Goal: Task Accomplishment & Management: Complete application form

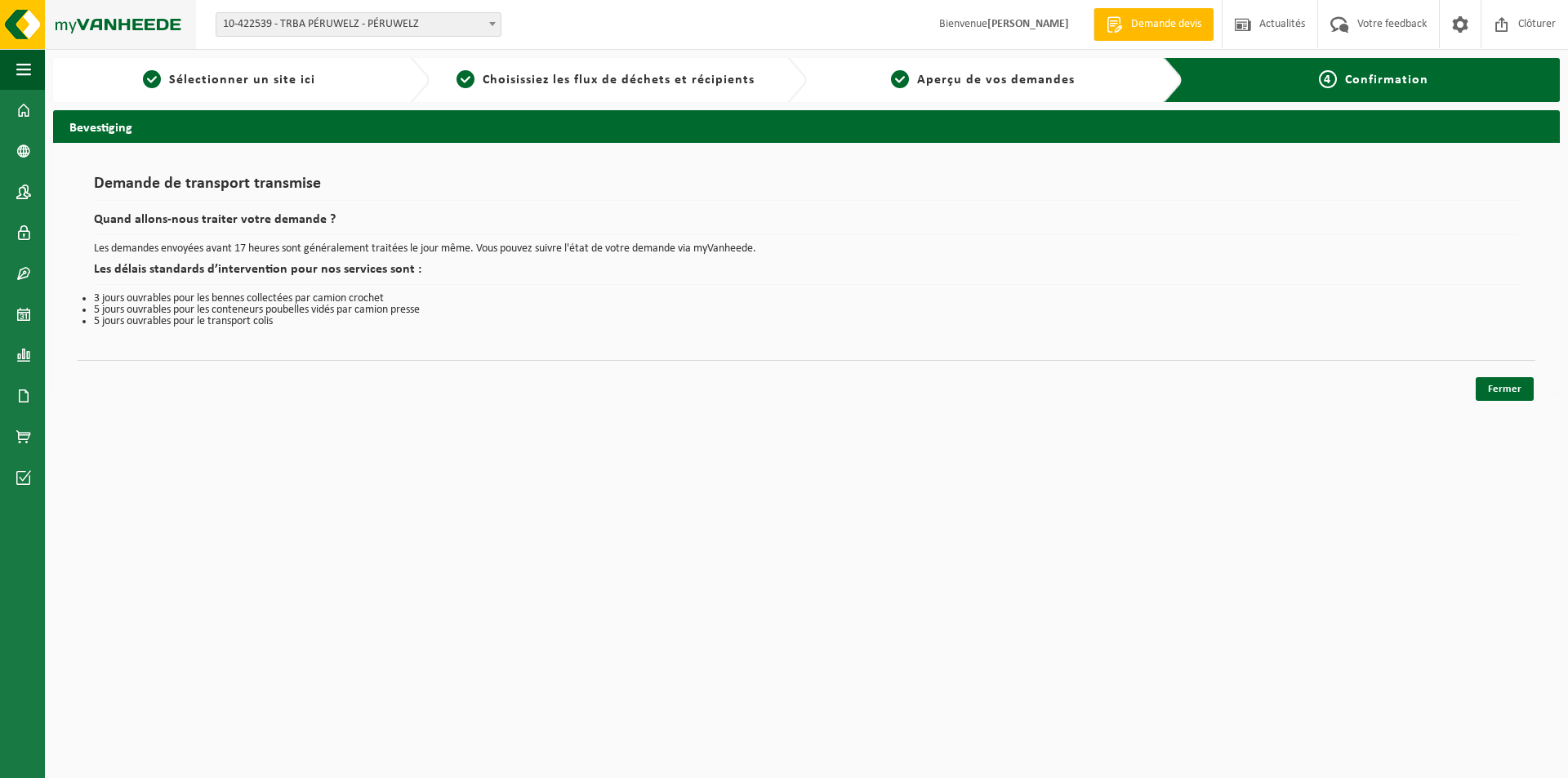
click at [17, 32] on img at bounding box center [97, 24] width 196 height 49
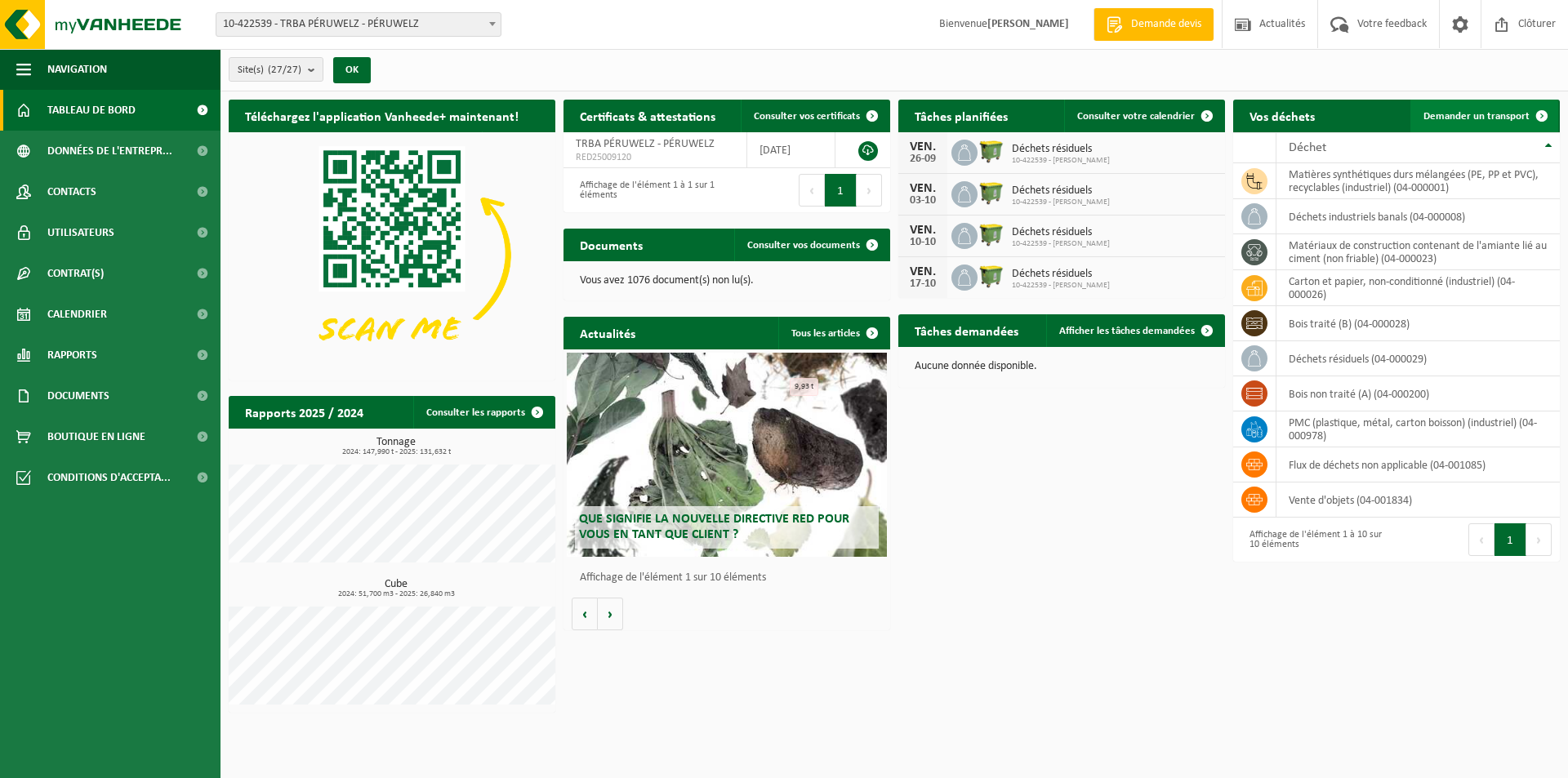
click at [1517, 111] on span "Demander un transport" at bounding box center [1476, 116] width 106 height 10
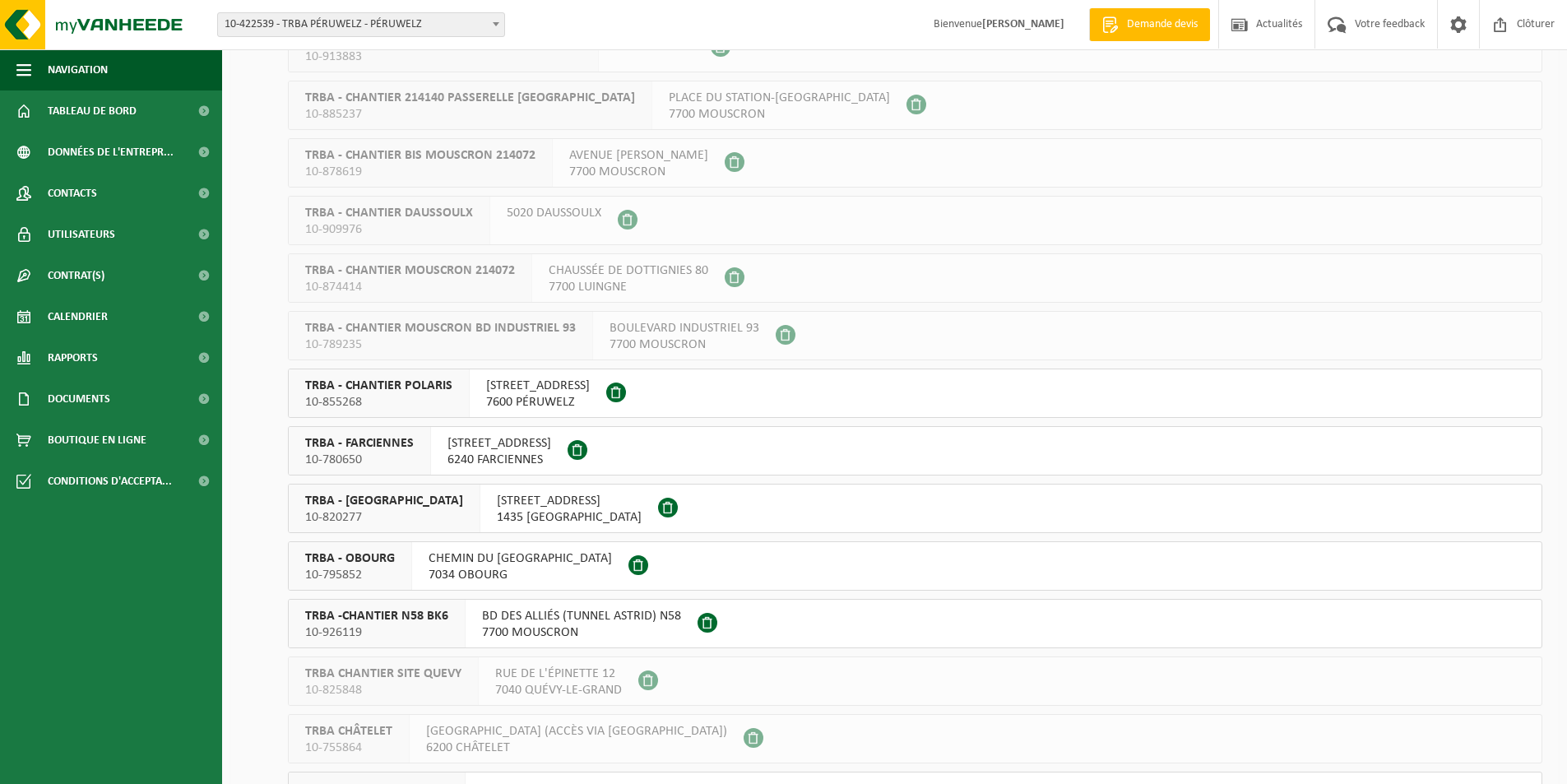
scroll to position [493, 0]
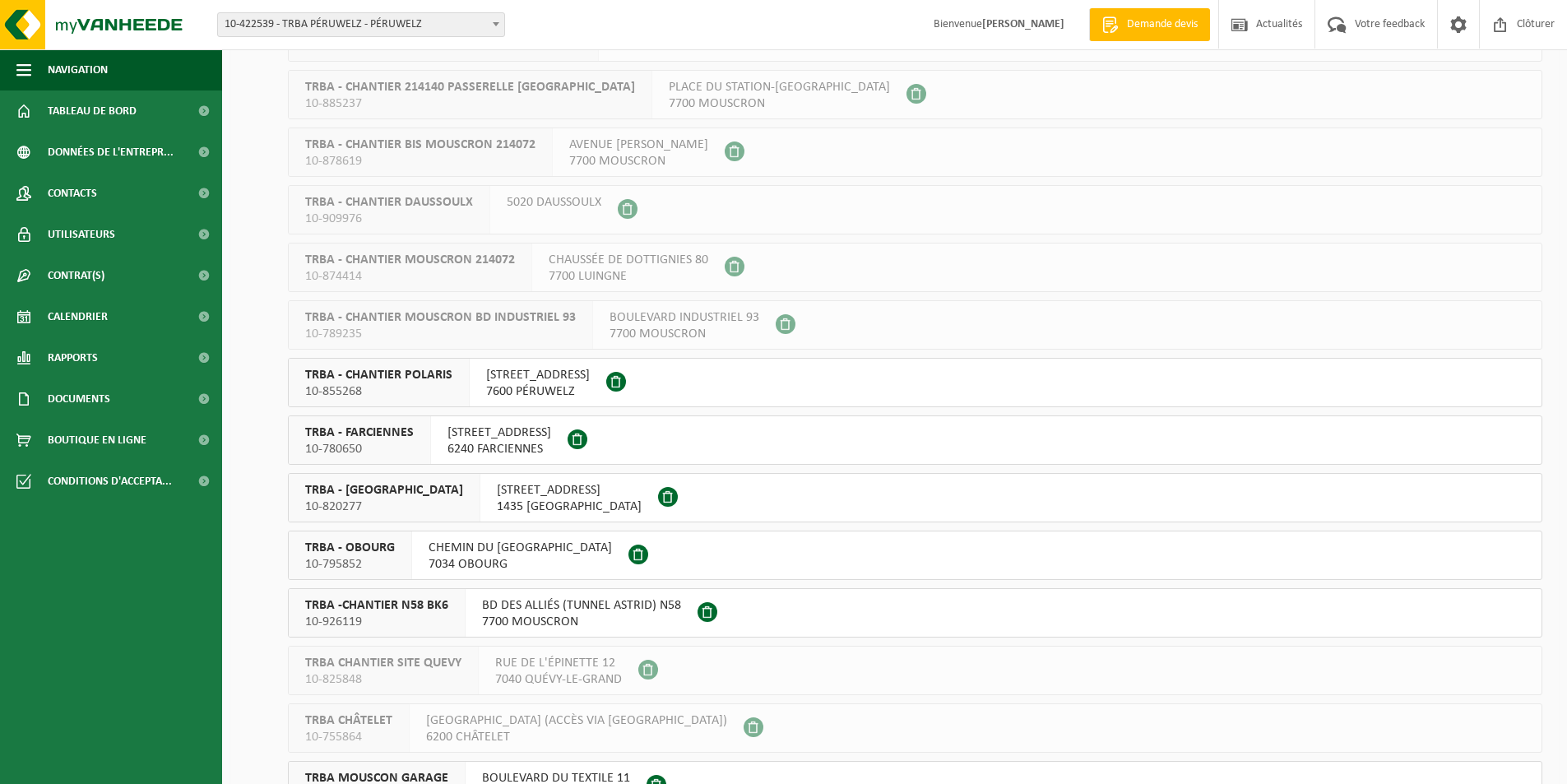
click at [626, 382] on span at bounding box center [616, 381] width 20 height 20
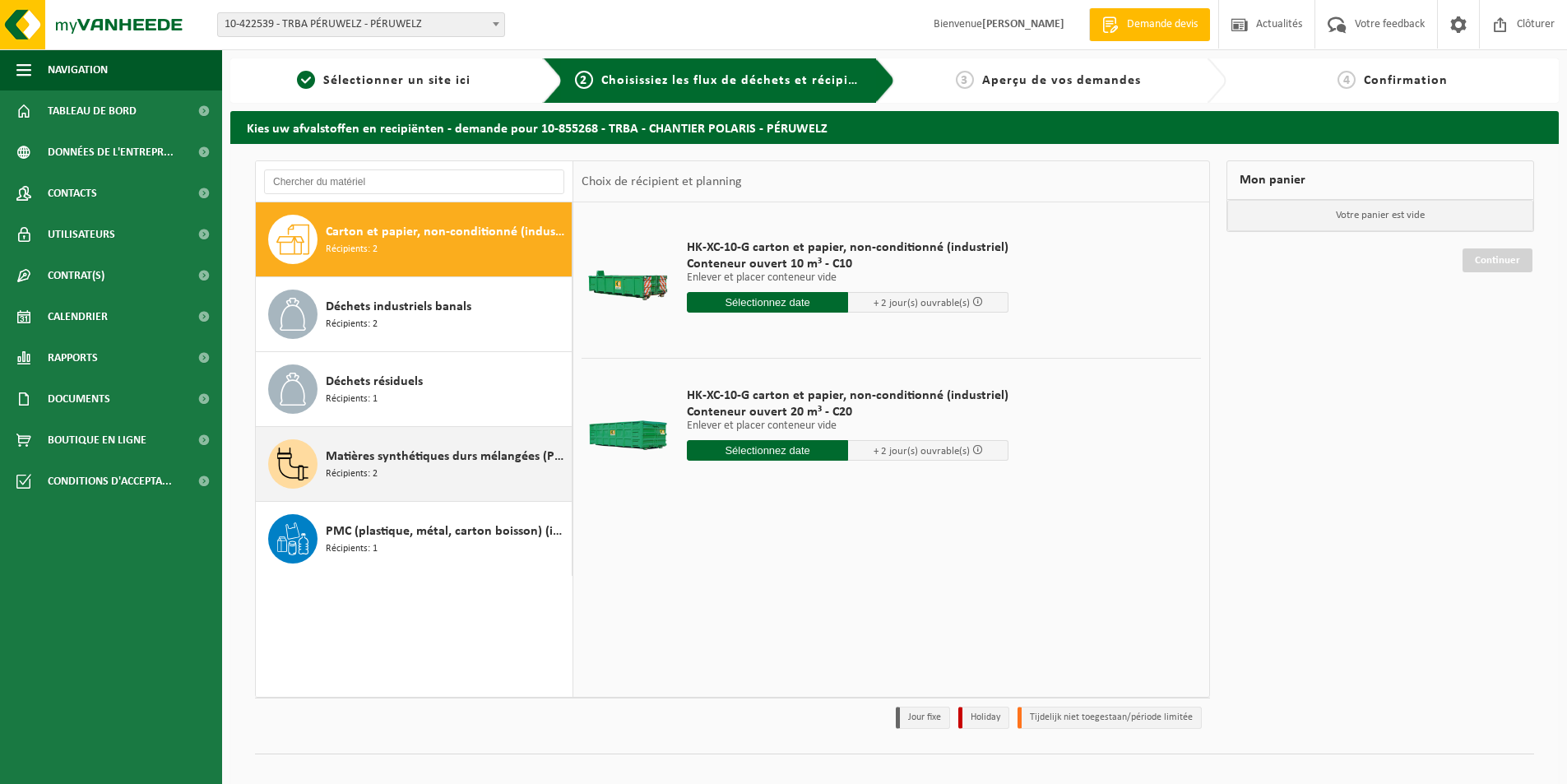
click at [428, 466] on div "Matières synthétiques durs mélangées (PE, PP et PVC), recyclables (industriel) …" at bounding box center [446, 463] width 242 height 49
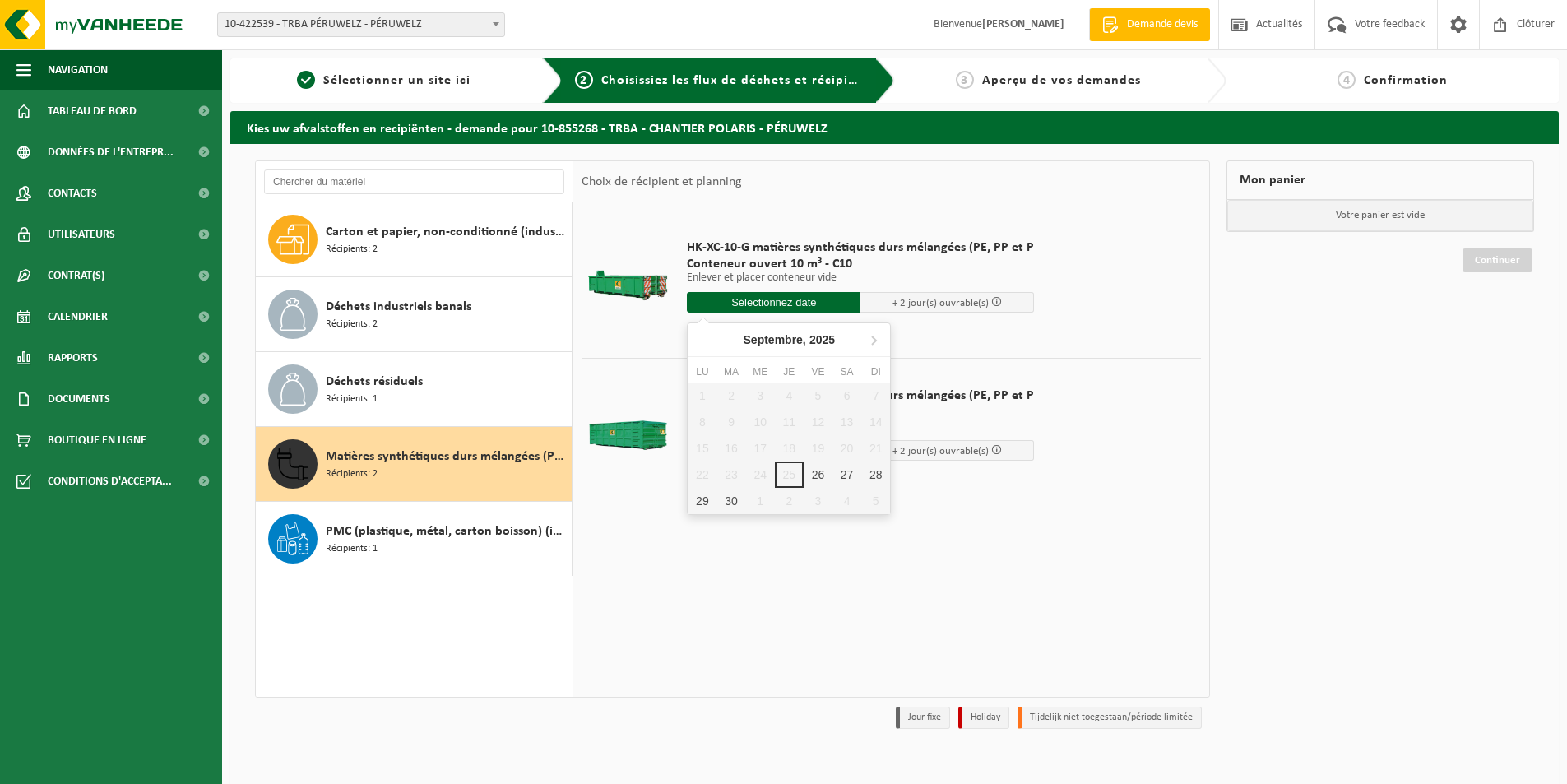
click at [758, 309] on input "text" at bounding box center [774, 302] width 174 height 21
click at [827, 470] on div "26" at bounding box center [818, 474] width 28 height 27
type input "à partir de 2025-09-26"
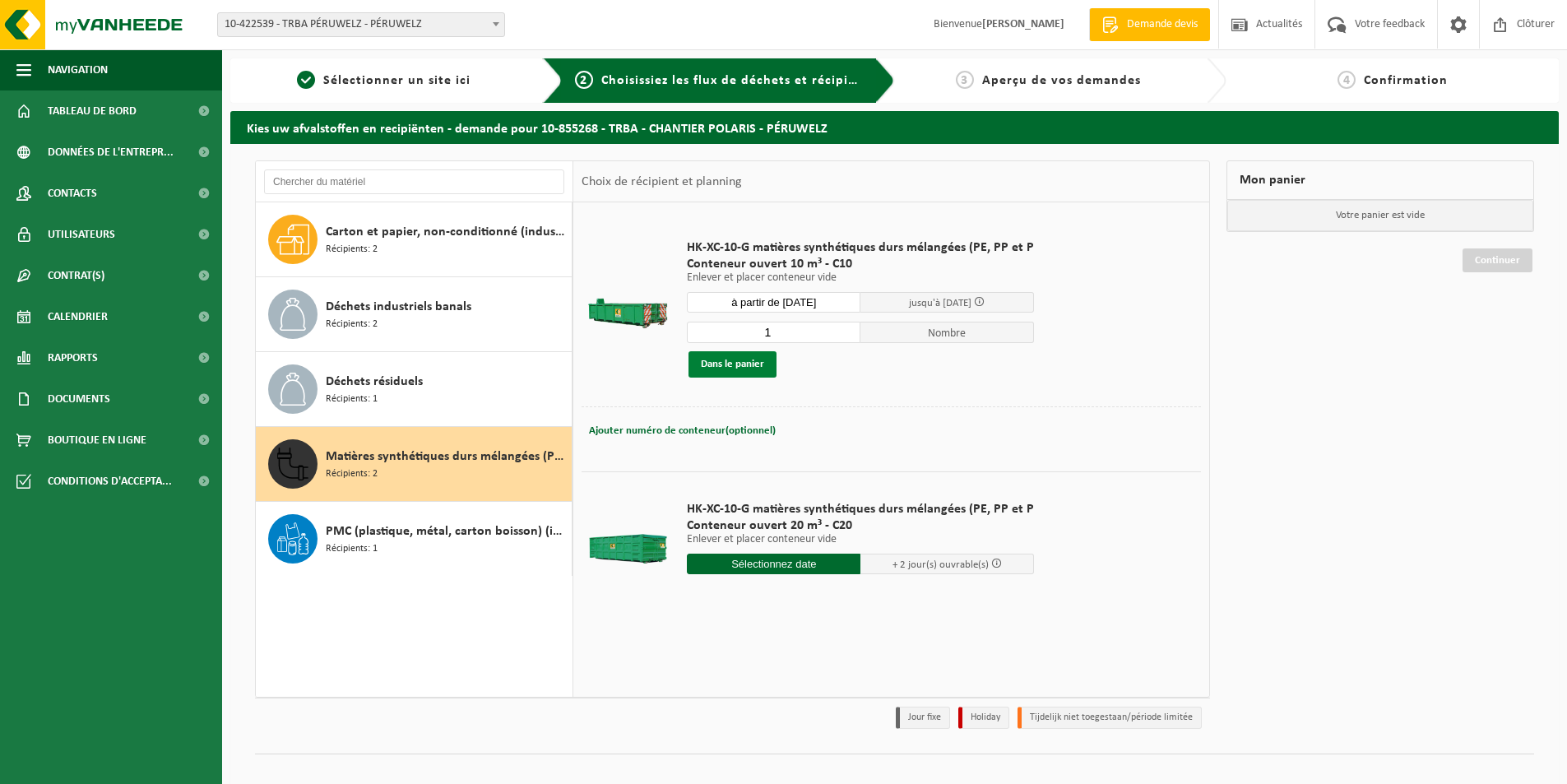
click at [755, 361] on button "Dans le panier" at bounding box center [733, 364] width 88 height 27
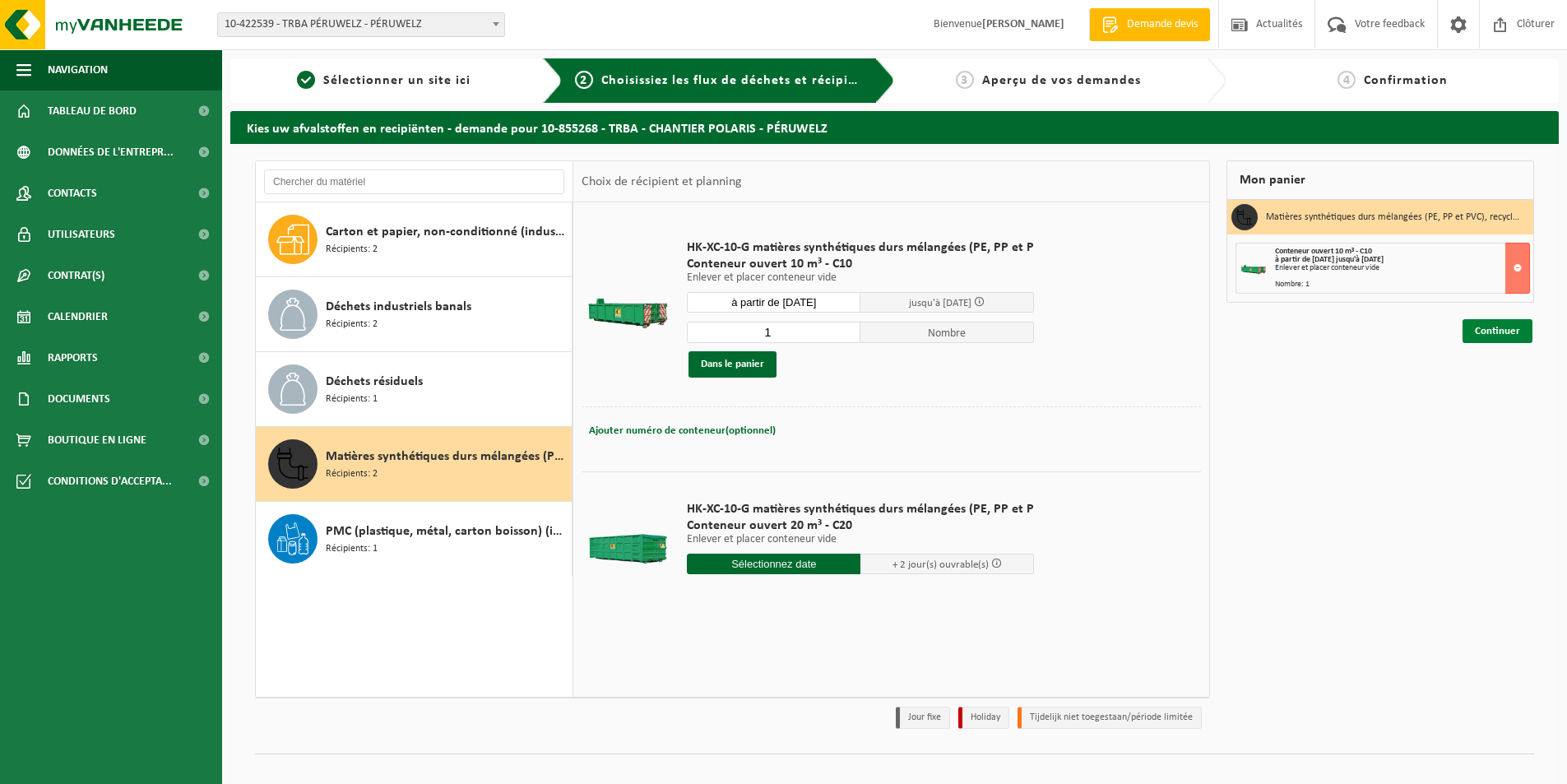
click at [1496, 322] on link "Continuer" at bounding box center [1497, 331] width 70 height 24
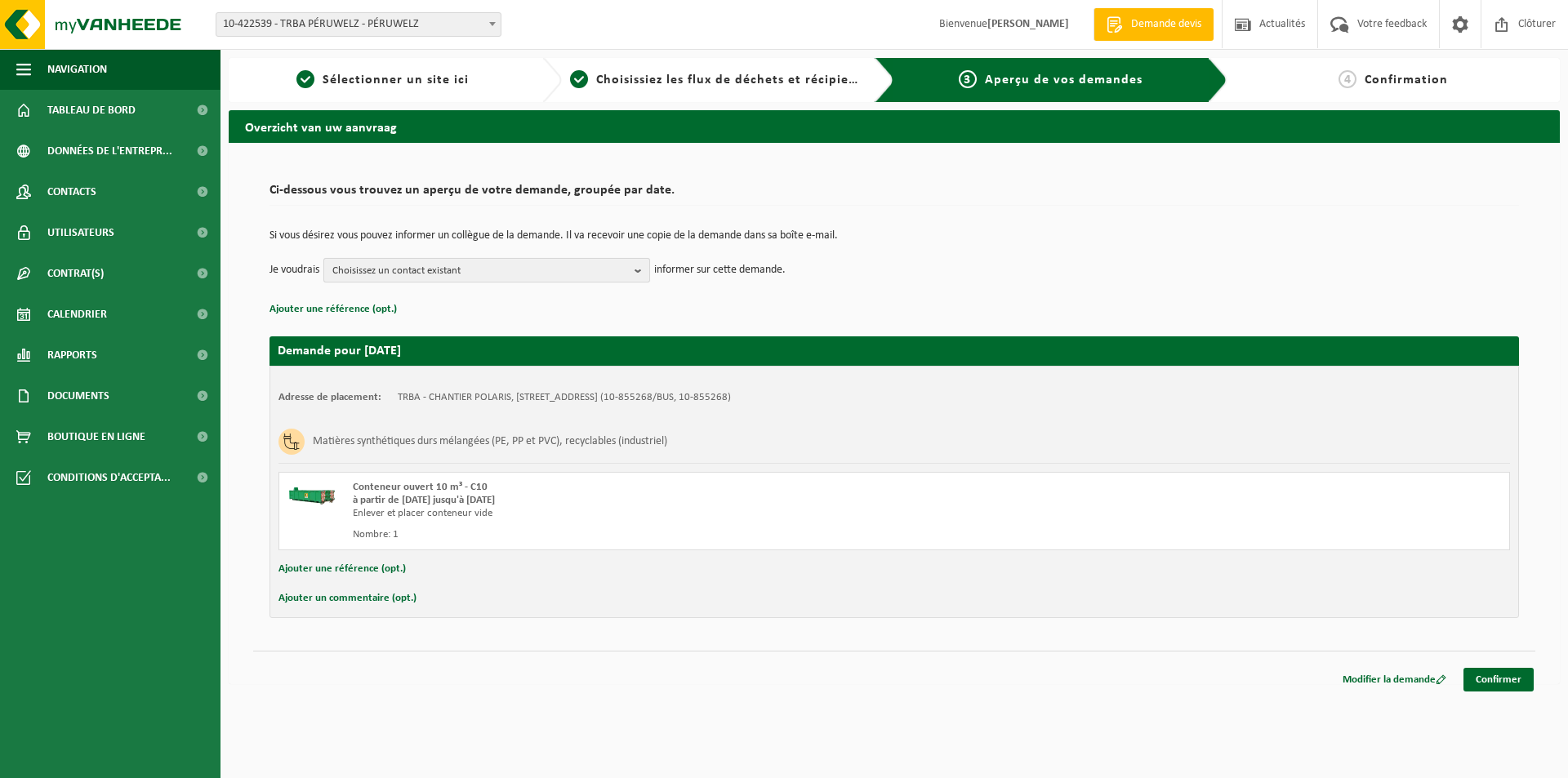
click at [419, 279] on span "Choisissez un contact existant" at bounding box center [480, 271] width 296 height 25
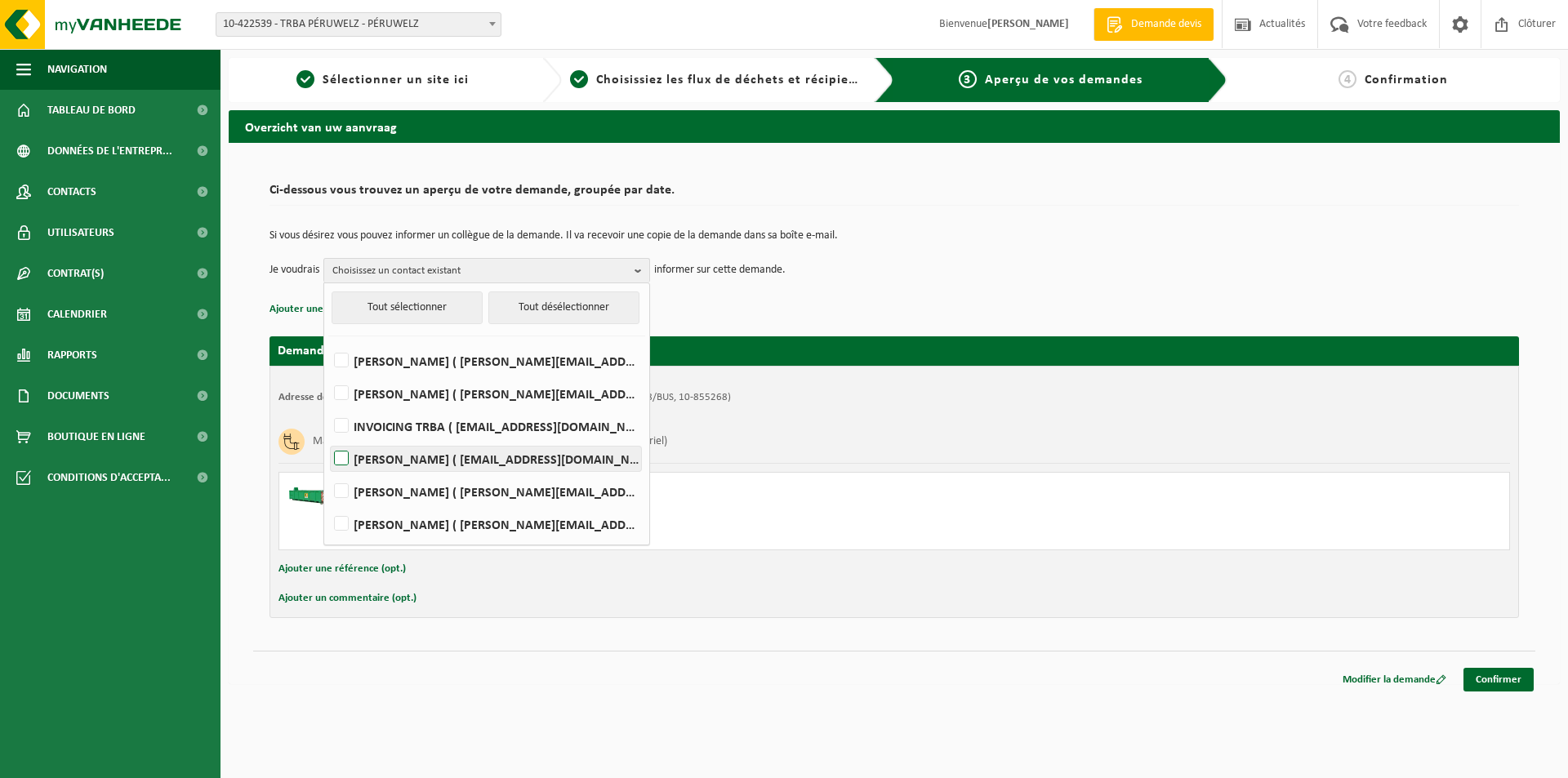
click at [391, 455] on label "[PERSON_NAME] ( [EMAIL_ADDRESS][DOMAIN_NAME] )" at bounding box center [485, 459] width 310 height 25
click at [328, 438] on input "[PERSON_NAME] ( [EMAIL_ADDRESS][DOMAIN_NAME] )" at bounding box center [327, 437] width 1 height 1
checkbox input "true"
click at [611, 635] on div "Ci-dessous vous trouvez un aperçu de votre demande, groupée par date. Si vous d…" at bounding box center [894, 412] width 1330 height 541
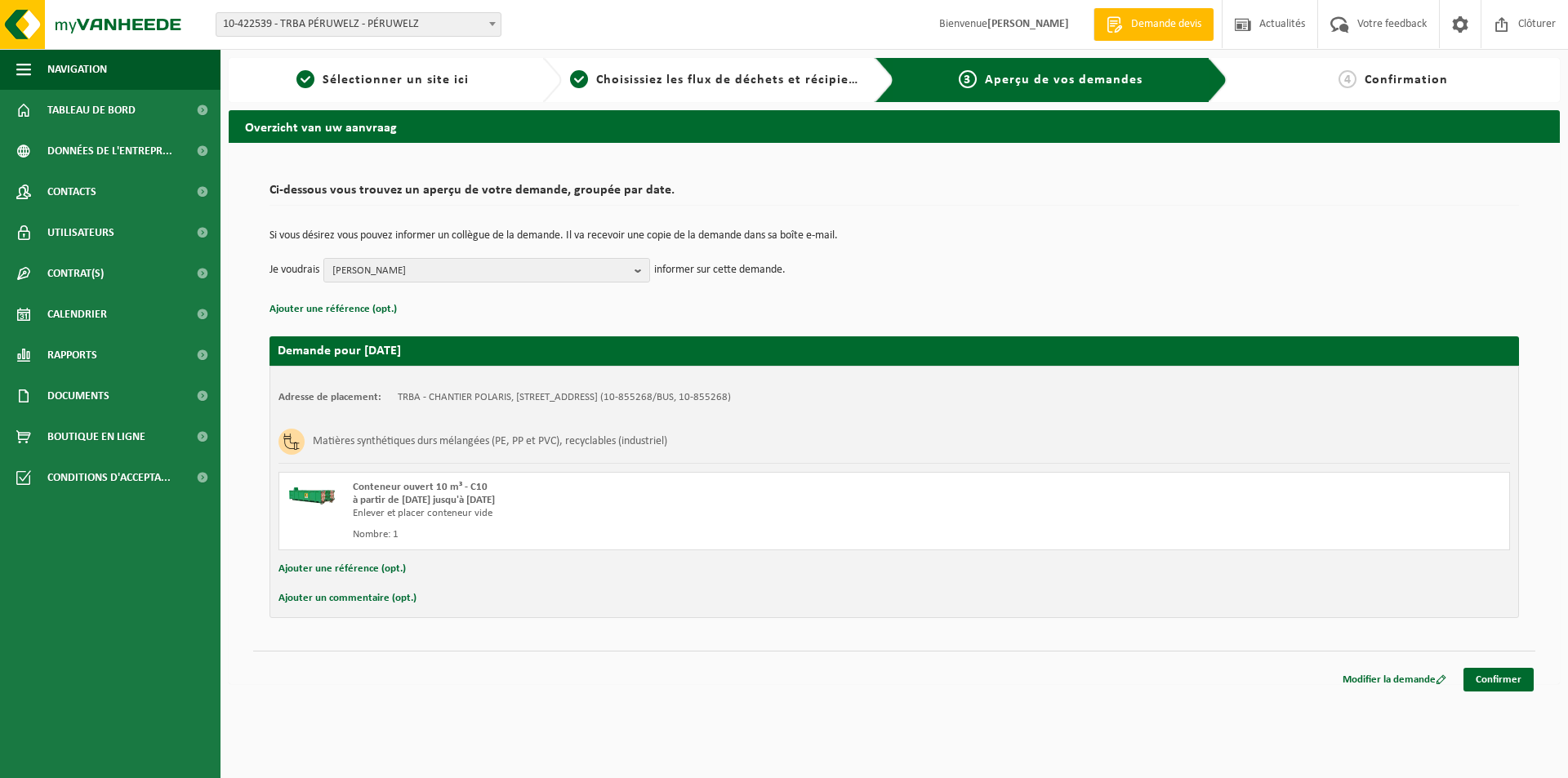
click at [378, 567] on button "Ajouter une référence (opt.)" at bounding box center [342, 569] width 127 height 21
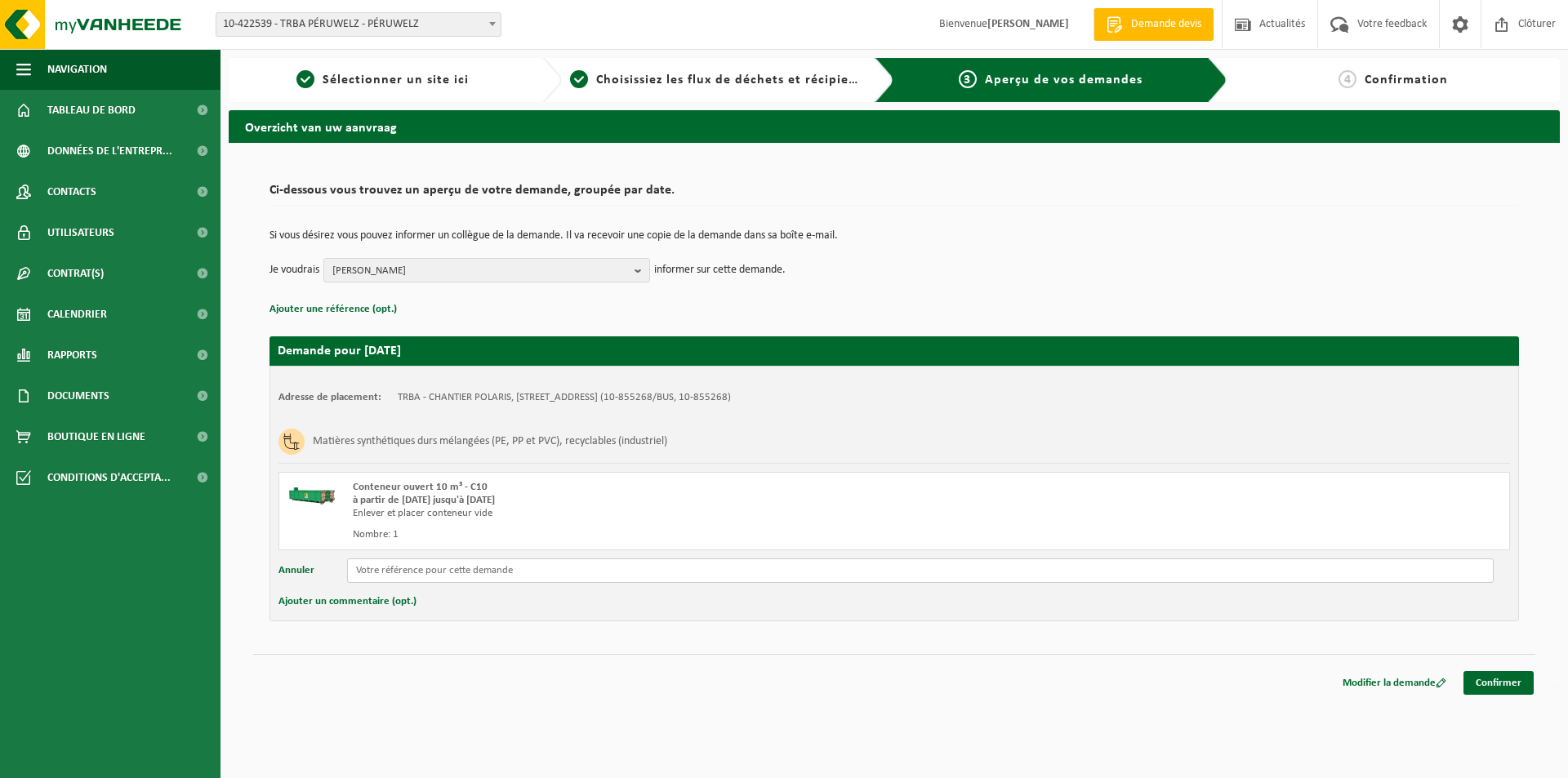
click at [395, 574] on input "text" at bounding box center [919, 570] width 1146 height 25
type input "POL / TRBA"
drag, startPoint x: 1509, startPoint y: 677, endPoint x: 1442, endPoint y: 724, distance: 81.8
click at [1510, 677] on link "Confirmer" at bounding box center [1498, 682] width 70 height 24
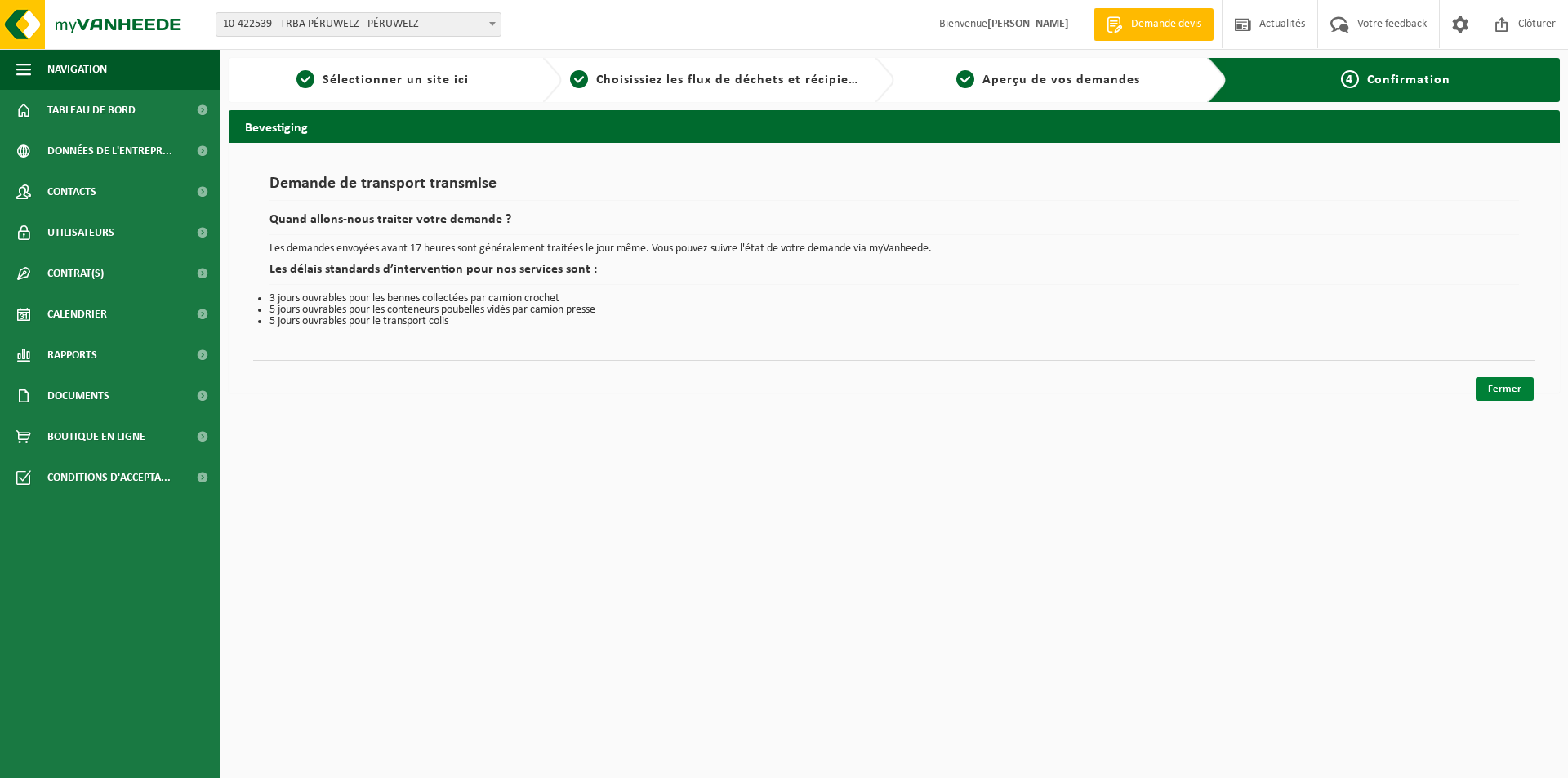
click at [1517, 378] on link "Fermer" at bounding box center [1505, 389] width 58 height 24
